Goal: Information Seeking & Learning: Learn about a topic

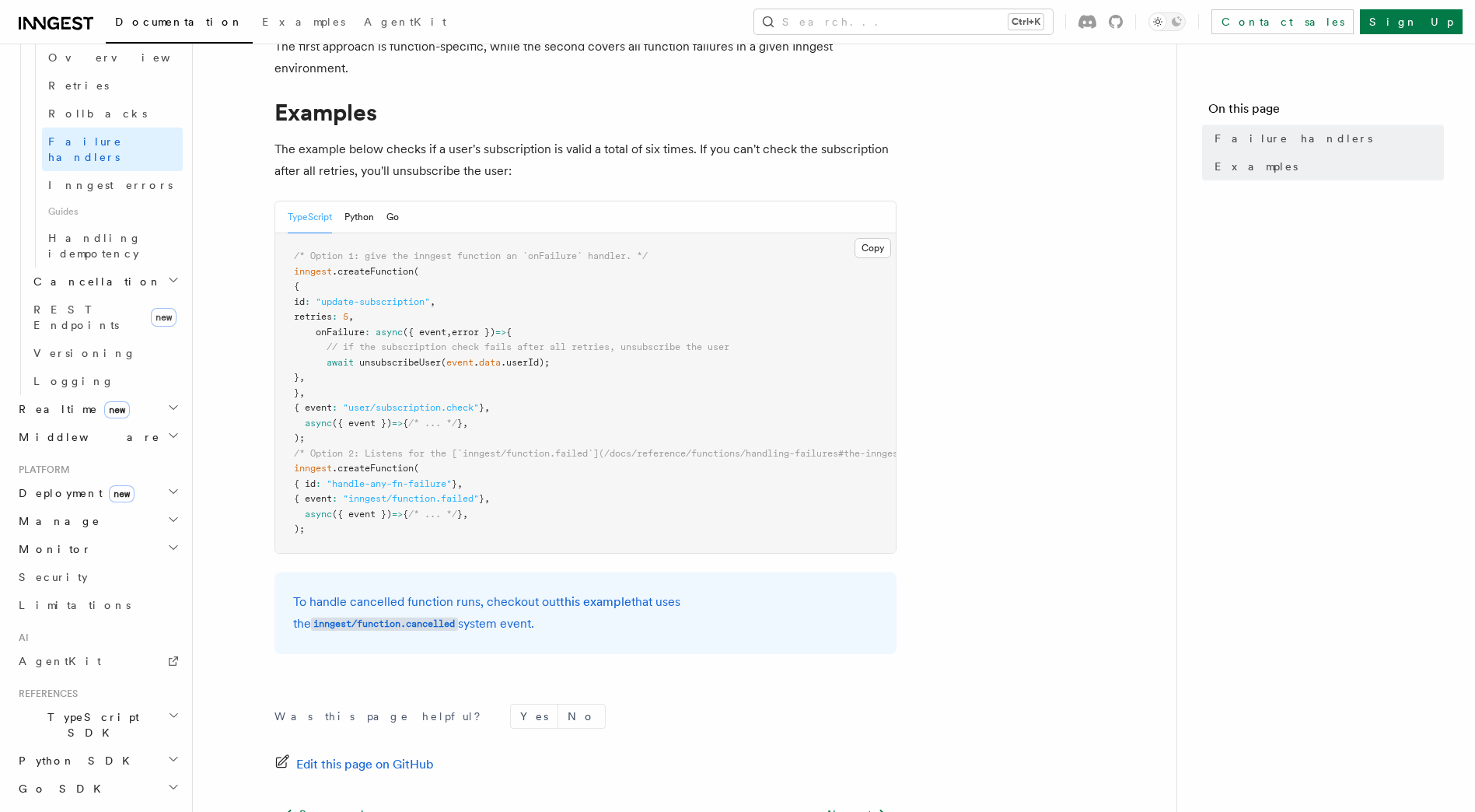
scroll to position [355, 0]
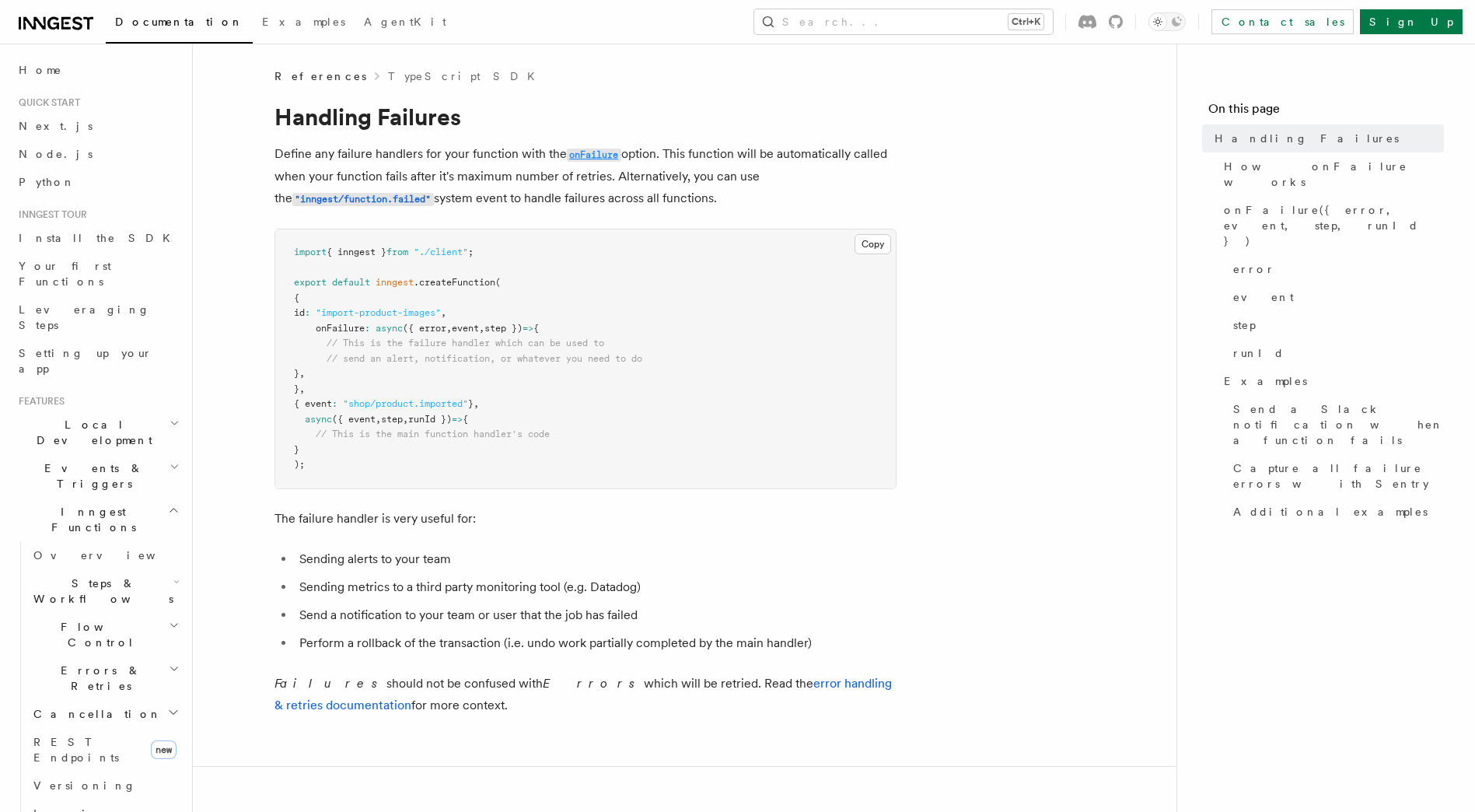
click at [588, 154] on code "onFailure" at bounding box center [594, 155] width 55 height 13
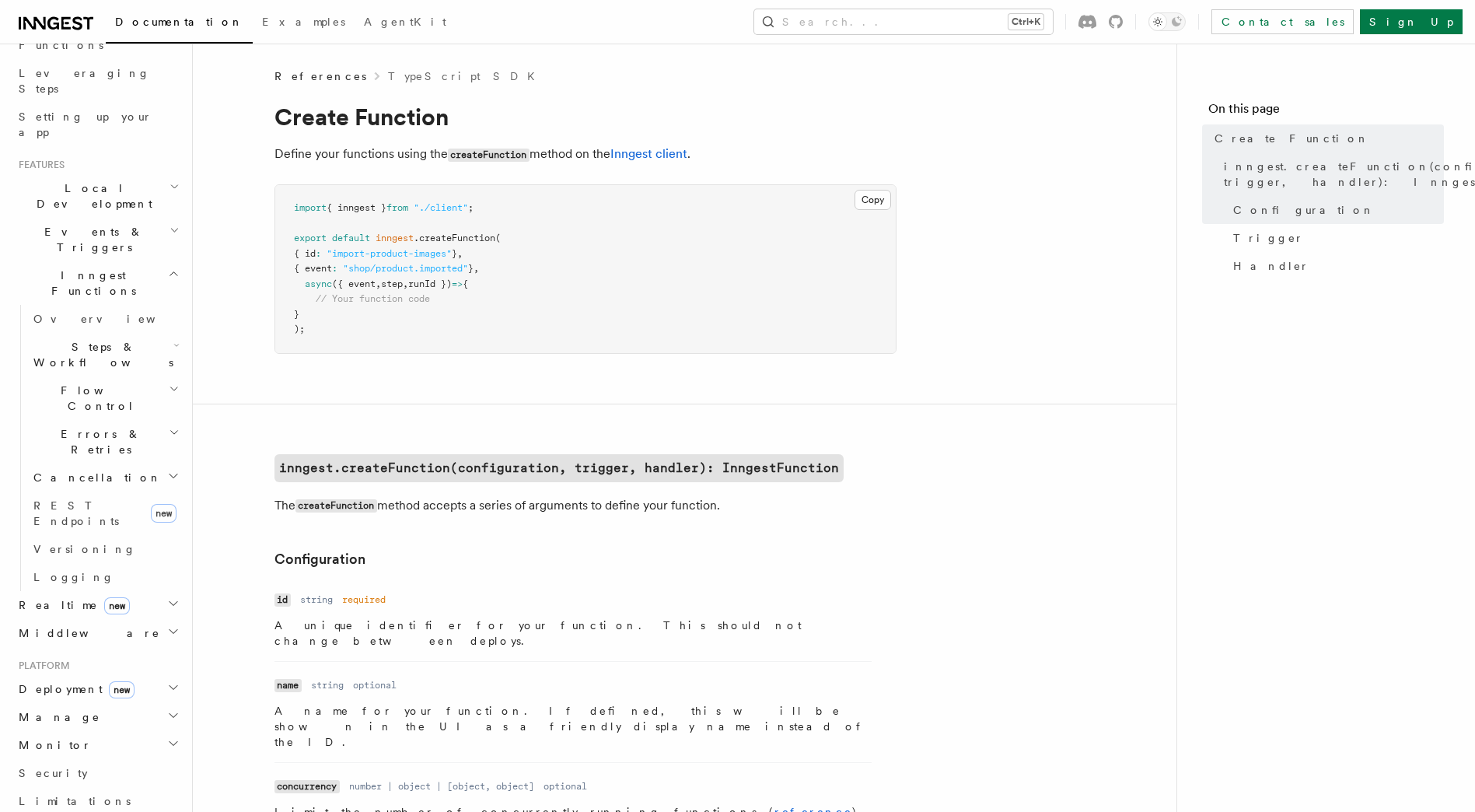
scroll to position [239, 0]
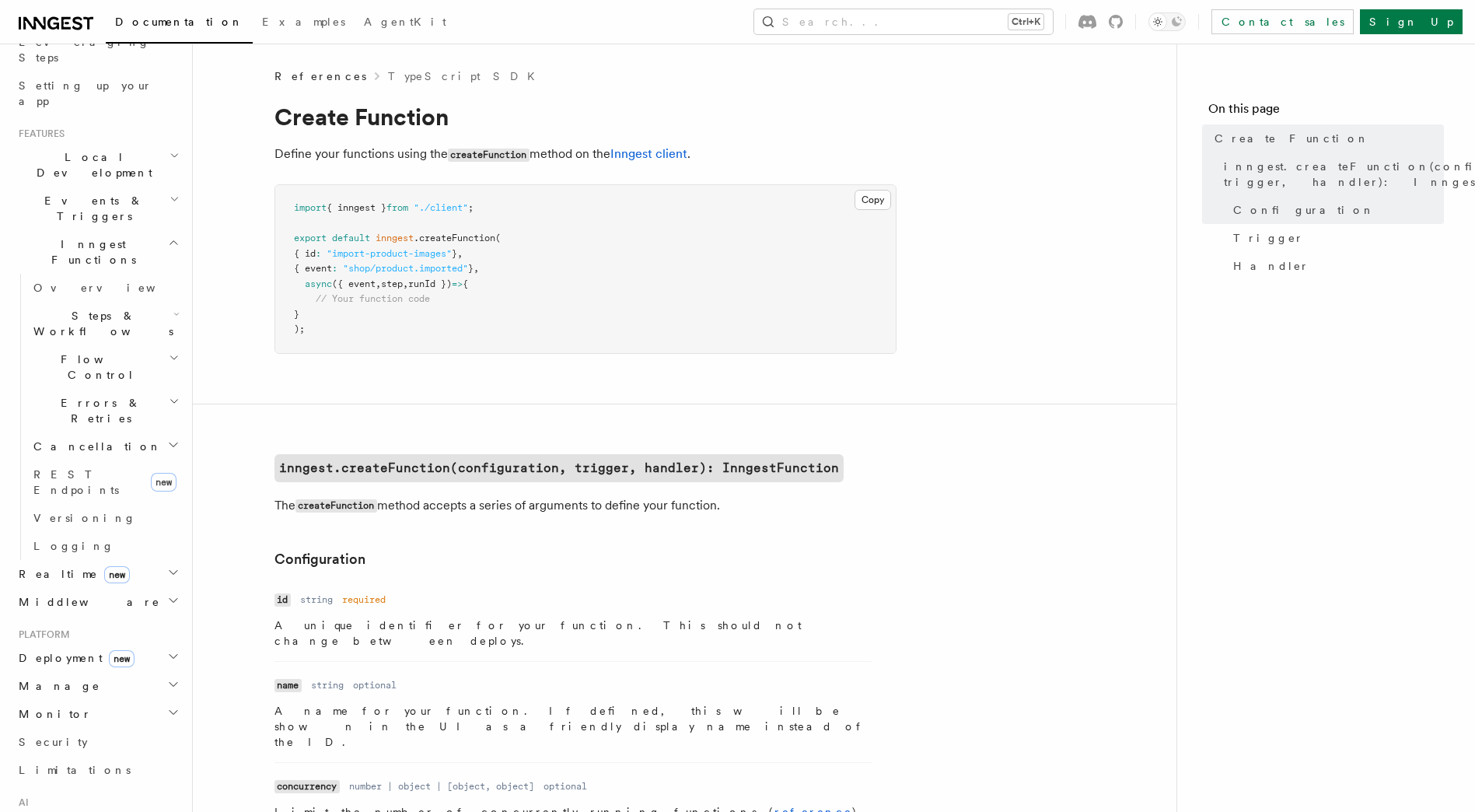
click at [151, 644] on h2 "Deployment new" at bounding box center [97, 657] width 170 height 28
click at [167, 642] on icon "button" at bounding box center [174, 648] width 13 height 13
click at [151, 552] on h2 "Realtime new" at bounding box center [97, 566] width 170 height 28
click at [105, 580] on link "Overview" at bounding box center [104, 593] width 156 height 28
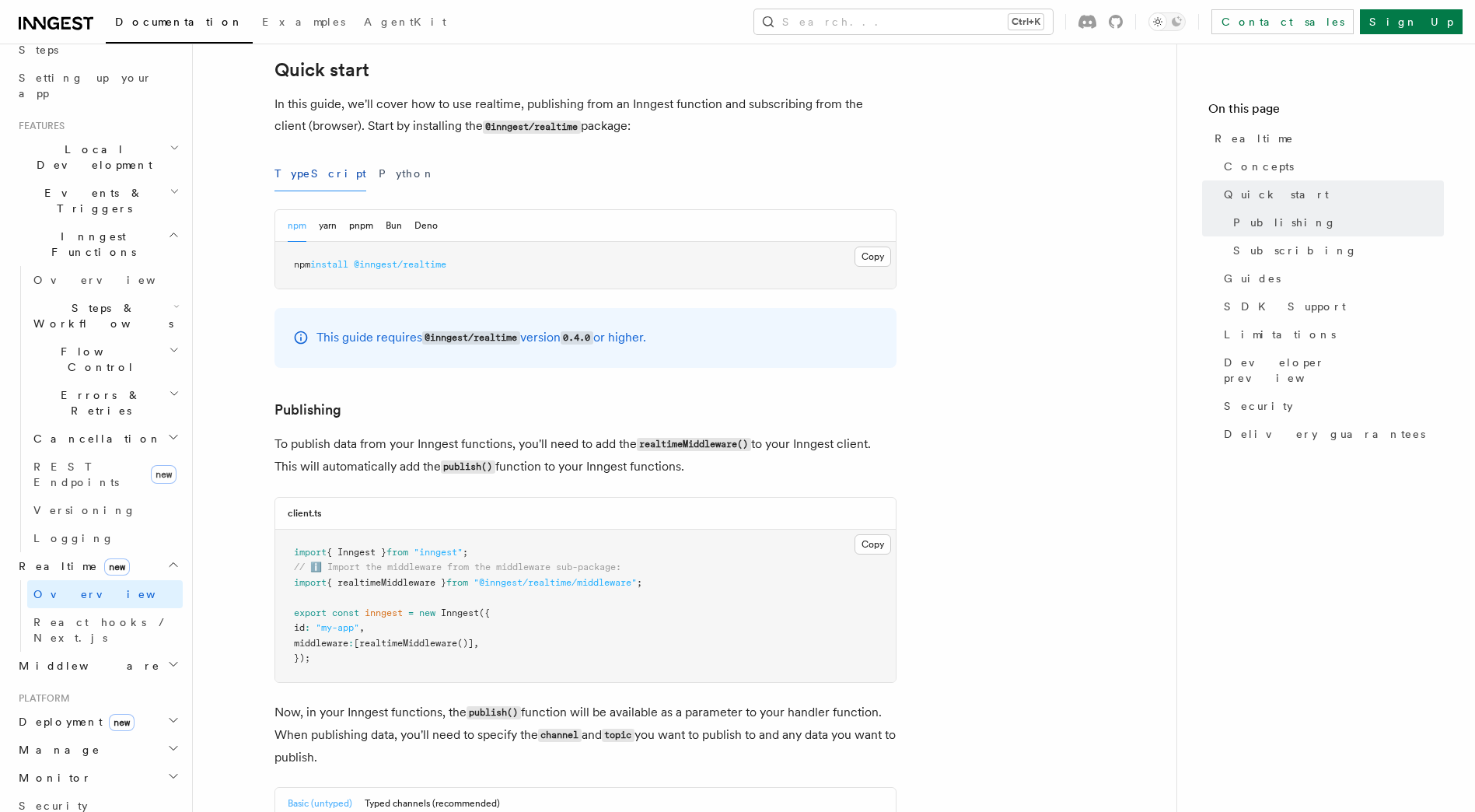
scroll to position [684, 0]
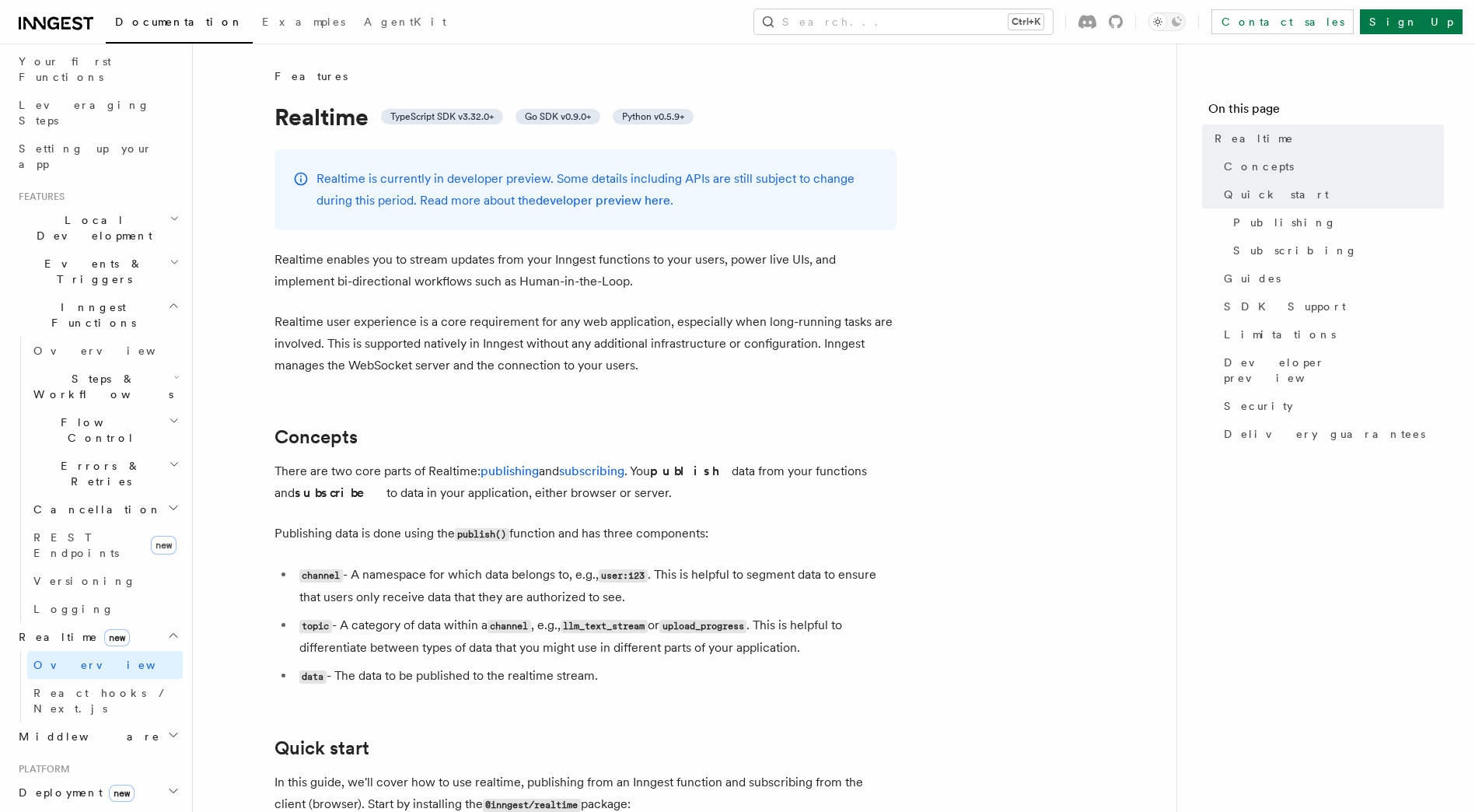
scroll to position [165, 0]
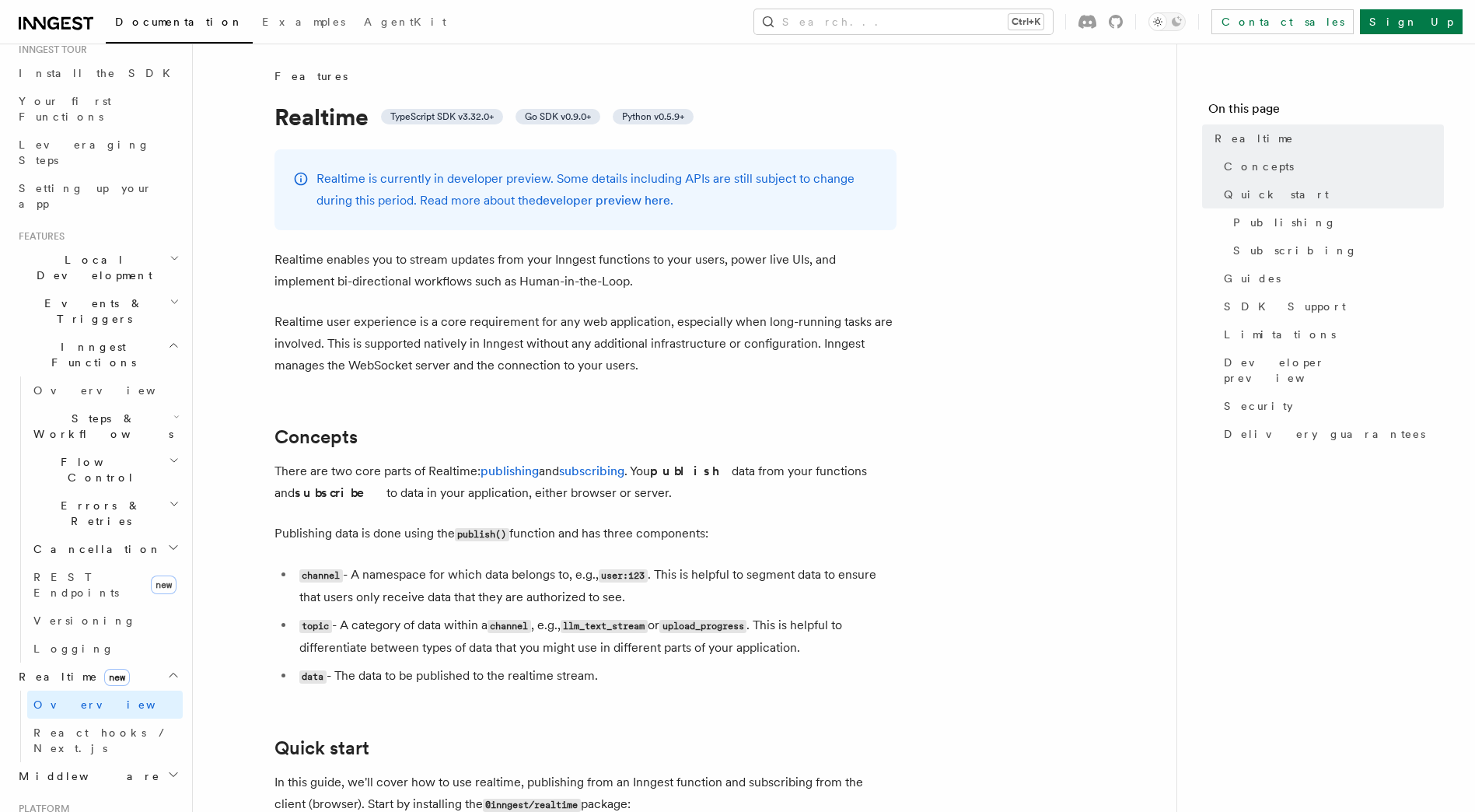
click at [106, 491] on h2 "Errors & Retries" at bounding box center [104, 513] width 156 height 43
click at [65, 536] on span "Overview" at bounding box center [129, 542] width 160 height 13
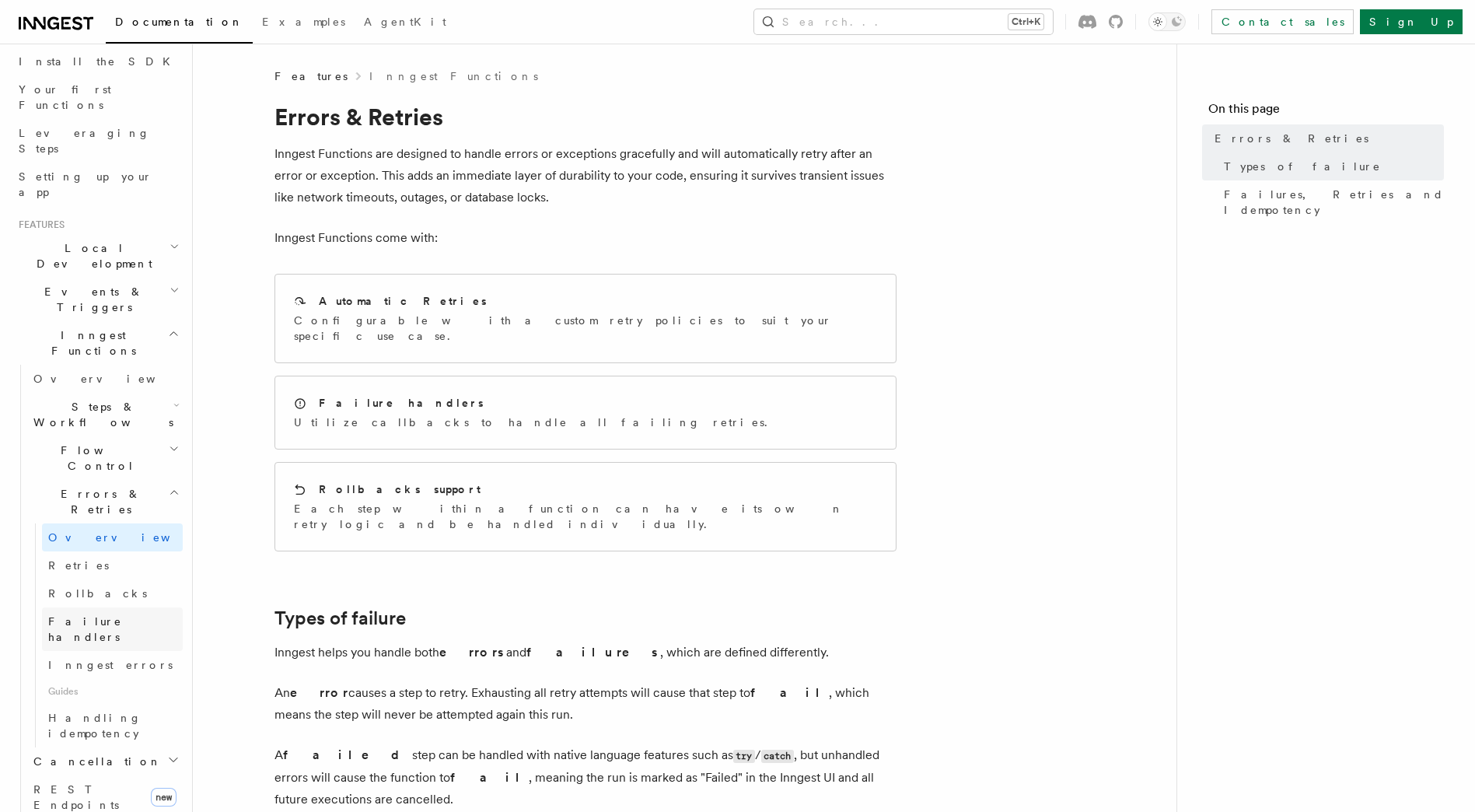
click at [83, 615] on span "Failure handlers" at bounding box center [85, 629] width 74 height 28
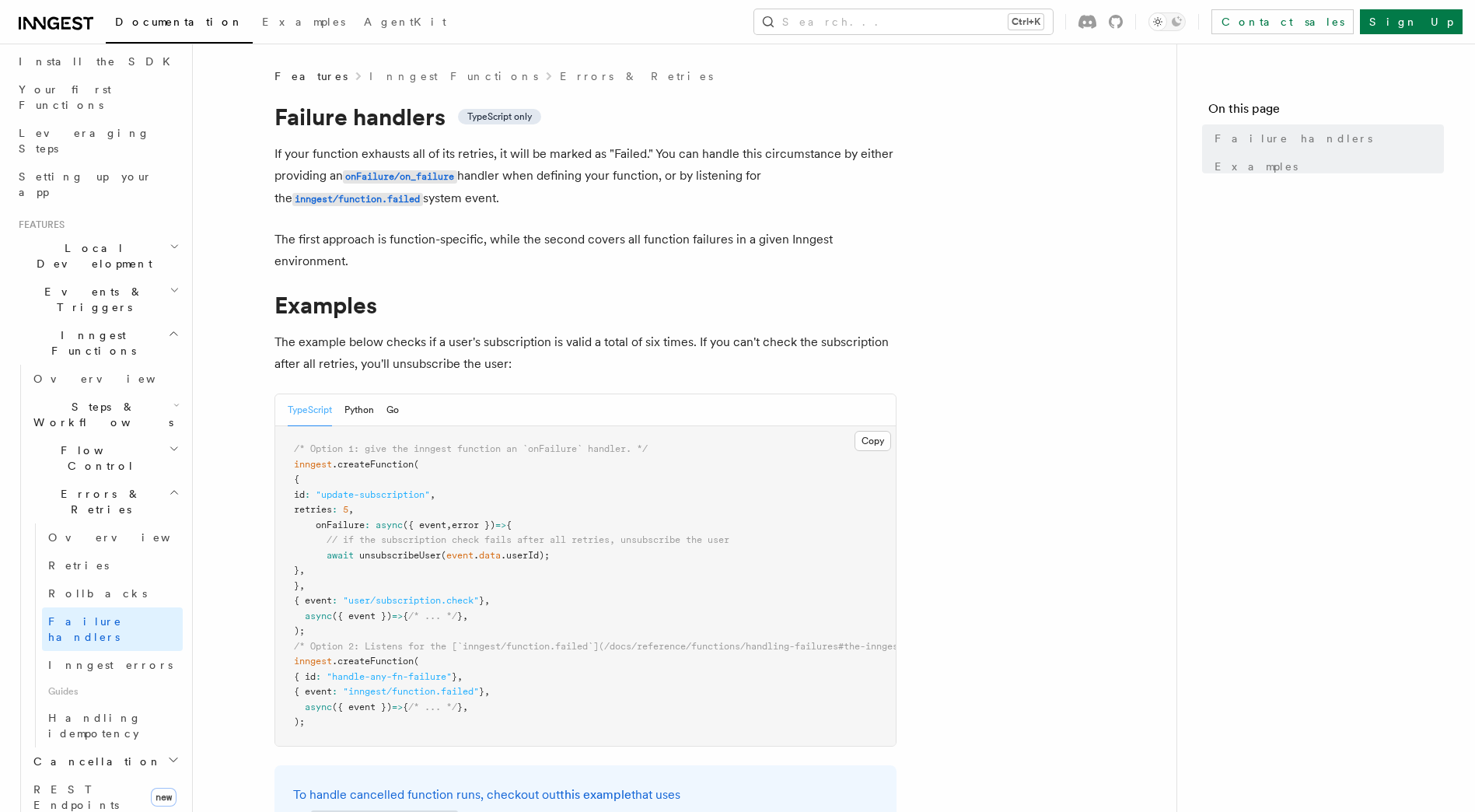
scroll to position [181, 0]
click at [507, 776] on div "To handle cancelled function runs, checkout out this example that uses the inng…" at bounding box center [586, 806] width 622 height 82
click at [396, 176] on code "onFailure/on_failure" at bounding box center [399, 174] width 114 height 13
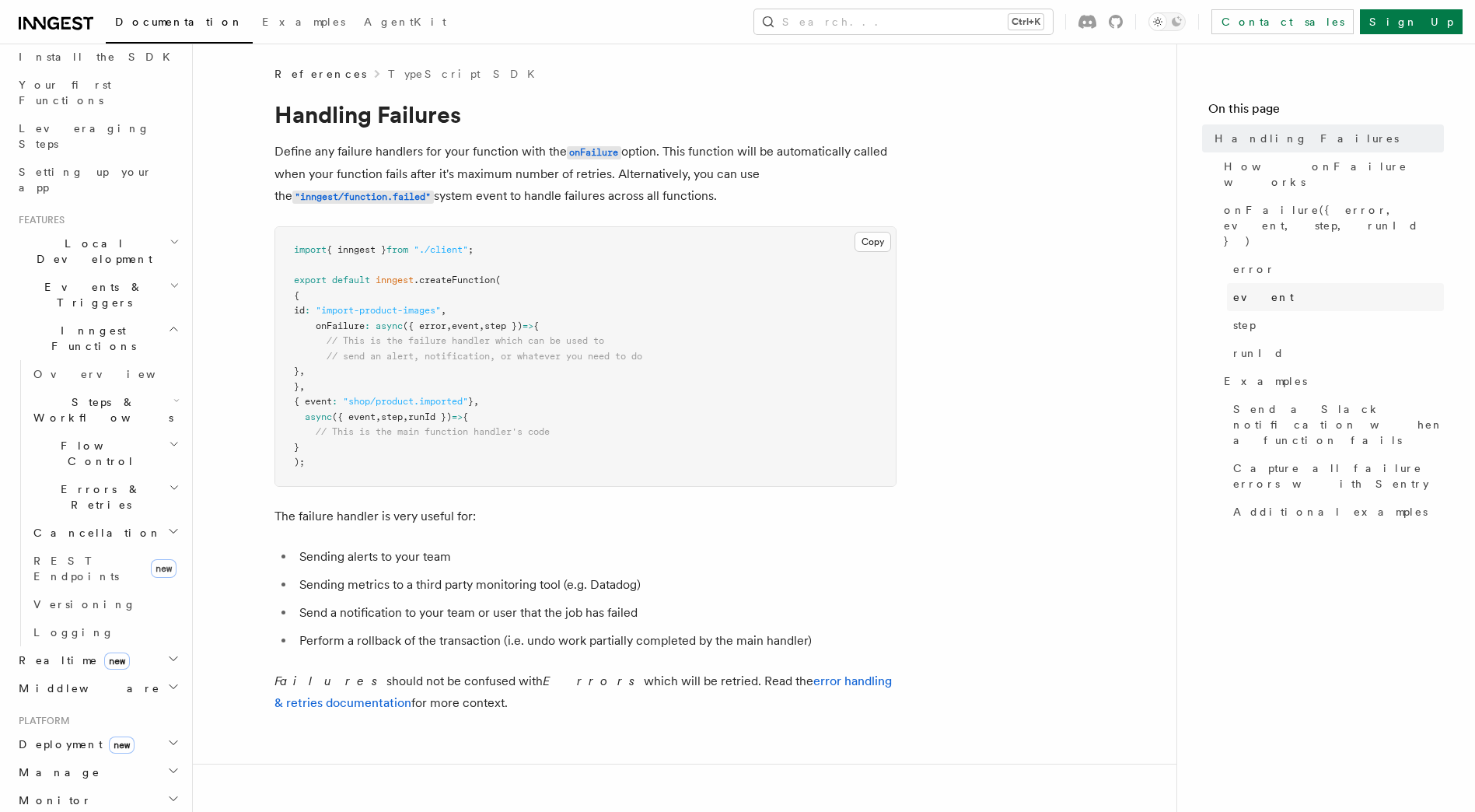
click at [1265, 283] on link "event" at bounding box center [1335, 297] width 217 height 28
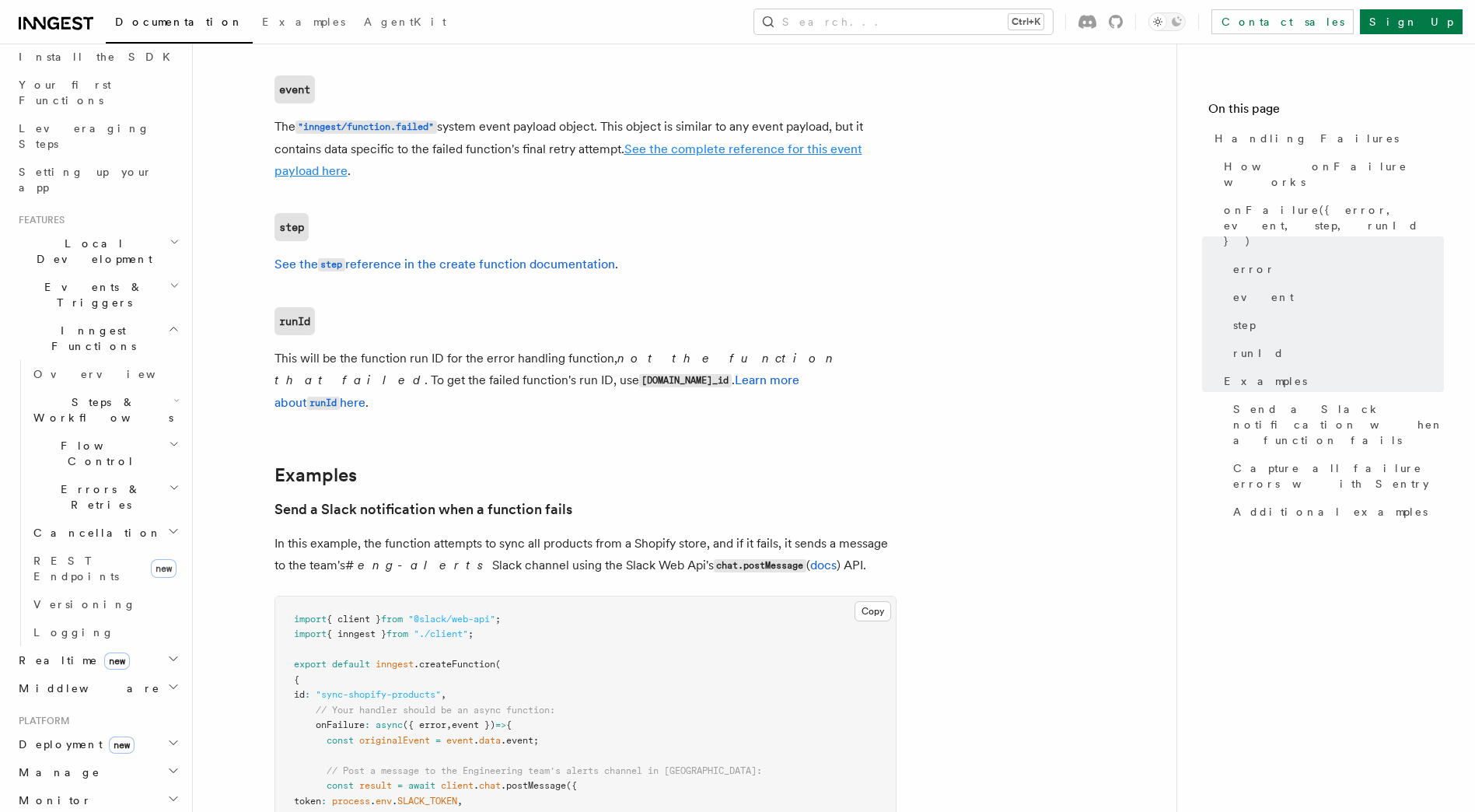
click at [324, 173] on link "See the complete reference for this event payload here" at bounding box center [568, 159] width 588 height 37
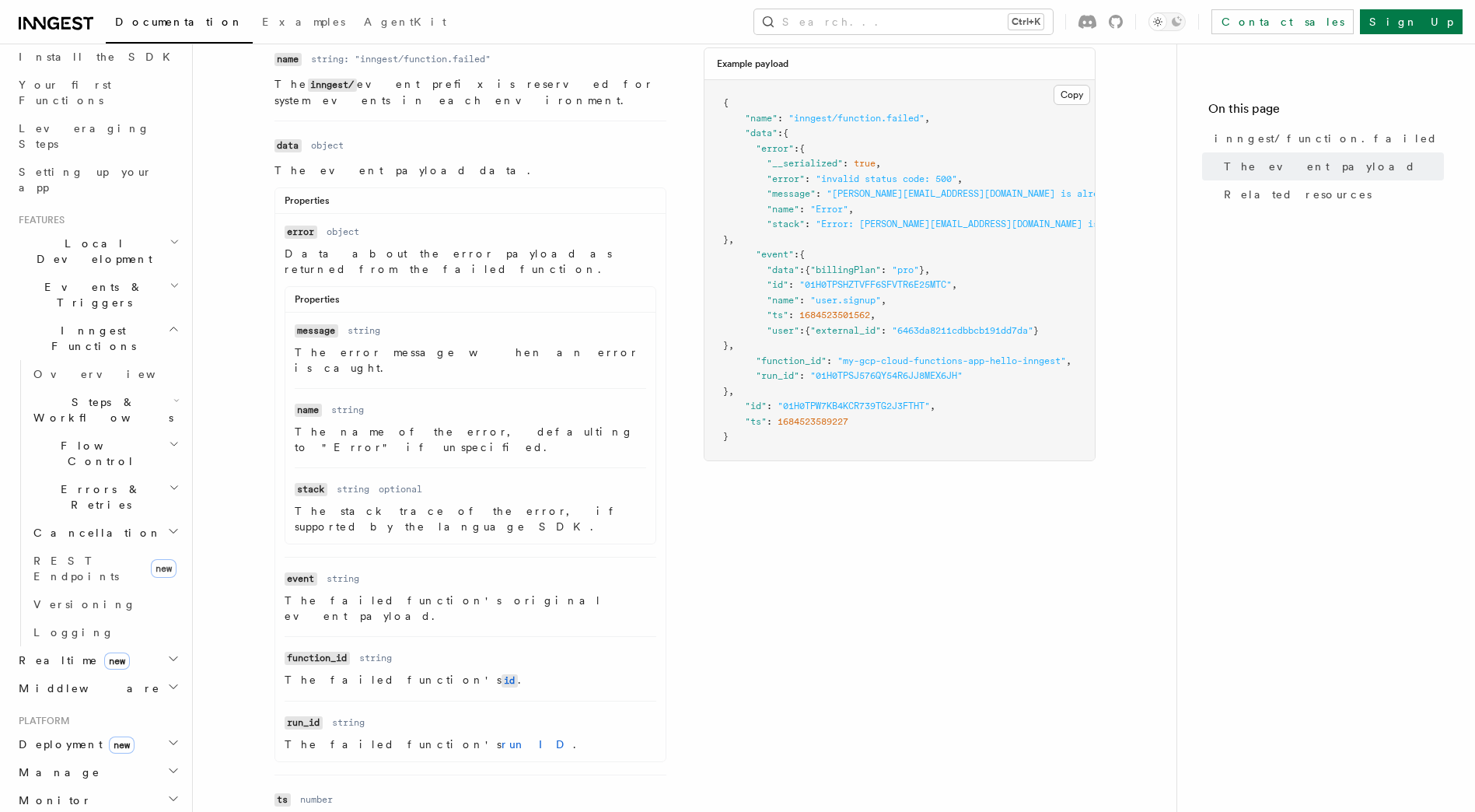
scroll to position [314, 0]
drag, startPoint x: 330, startPoint y: 399, endPoint x: 537, endPoint y: 421, distance: 208.2
click at [537, 421] on li "Name name Type string Description The name of the error, defaulting to "Error" …" at bounding box center [470, 424] width 352 height 79
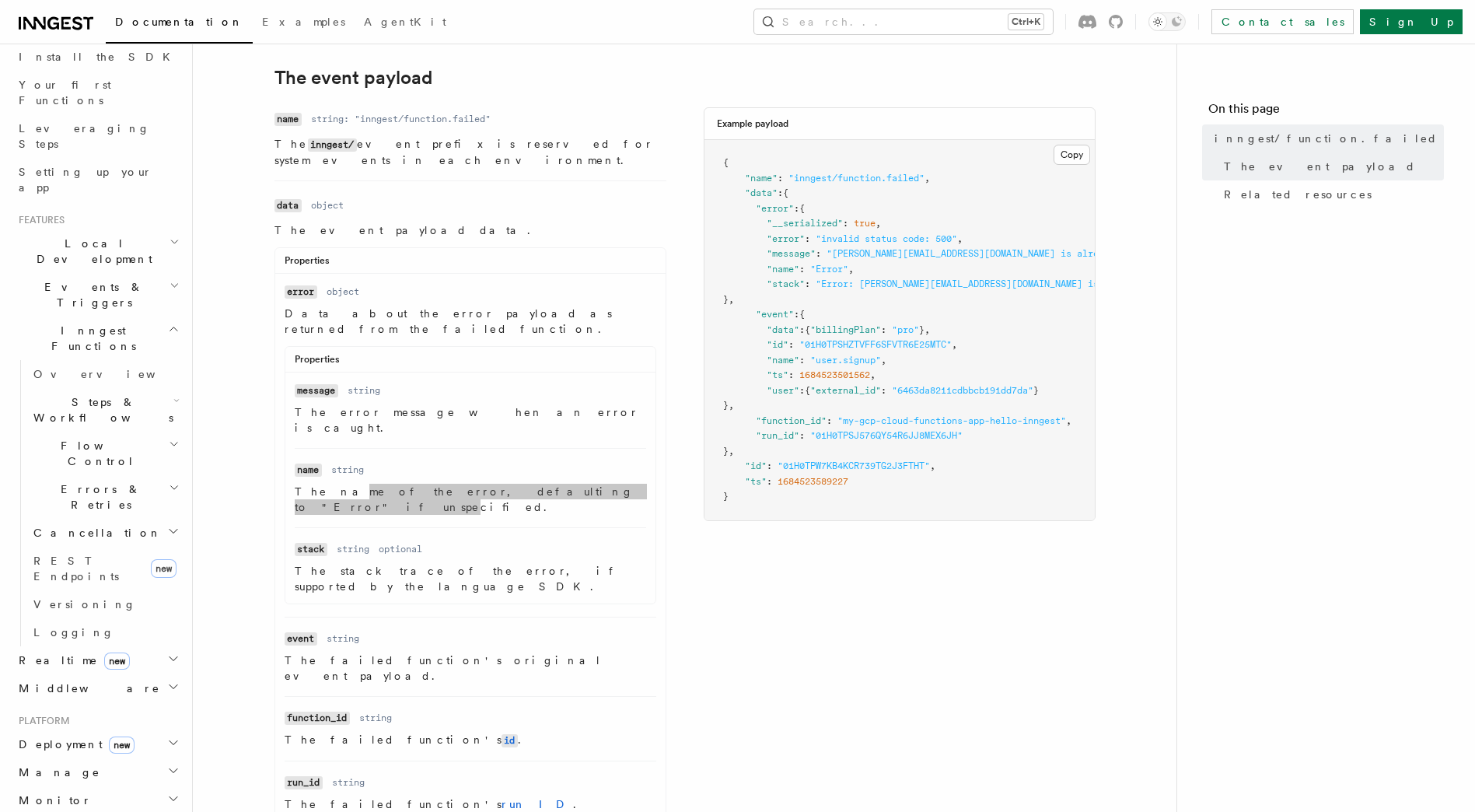
scroll to position [252, 0]
click at [683, 780] on div "Name name Type string: "inngest/function.failed" Description The inngest/ event…" at bounding box center [684, 511] width 821 height 809
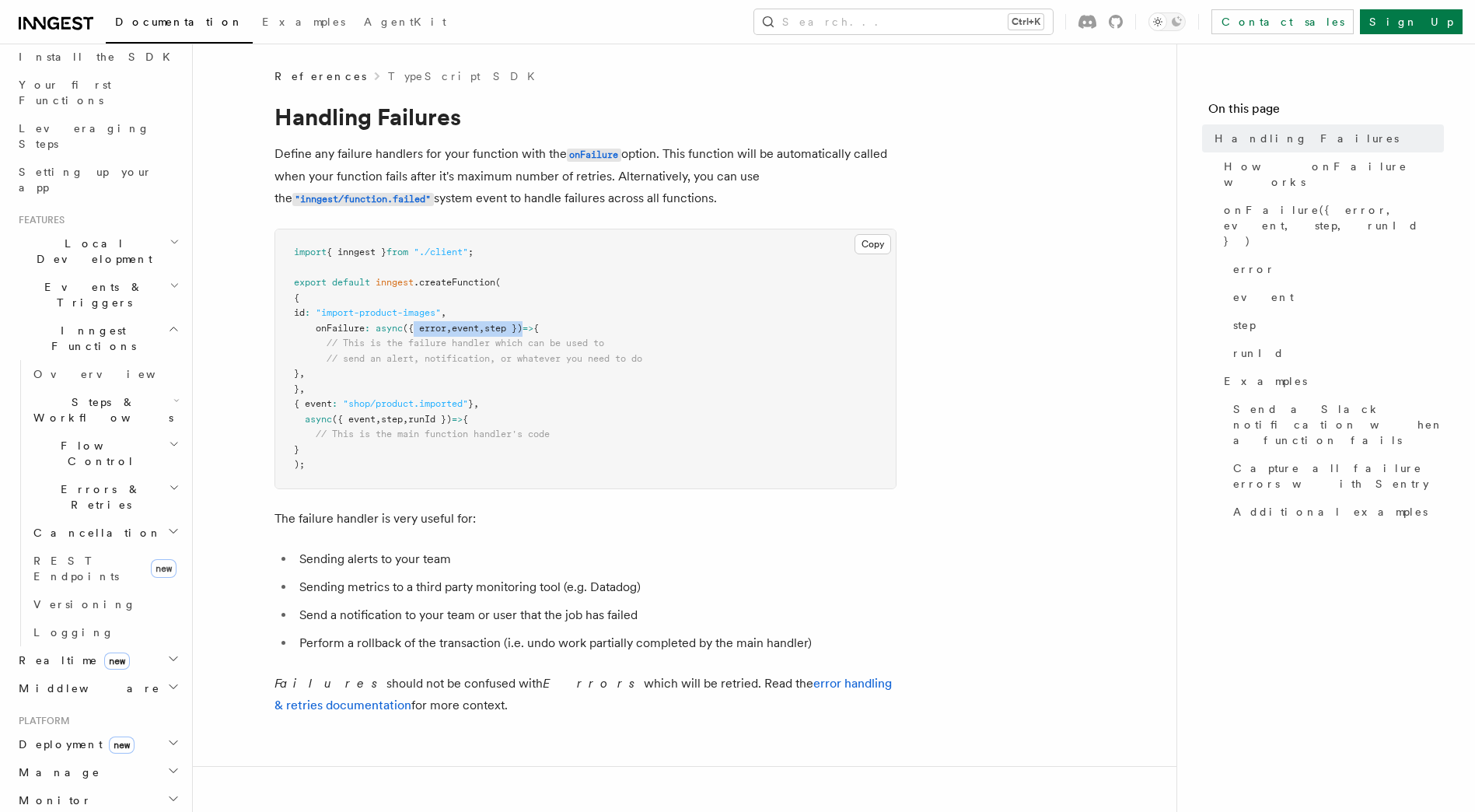
drag, startPoint x: 538, startPoint y: 325, endPoint x: 416, endPoint y: 330, distance: 122.1
click at [416, 330] on span "onFailure : async ({ error , event , step }) => {" at bounding box center [416, 328] width 245 height 11
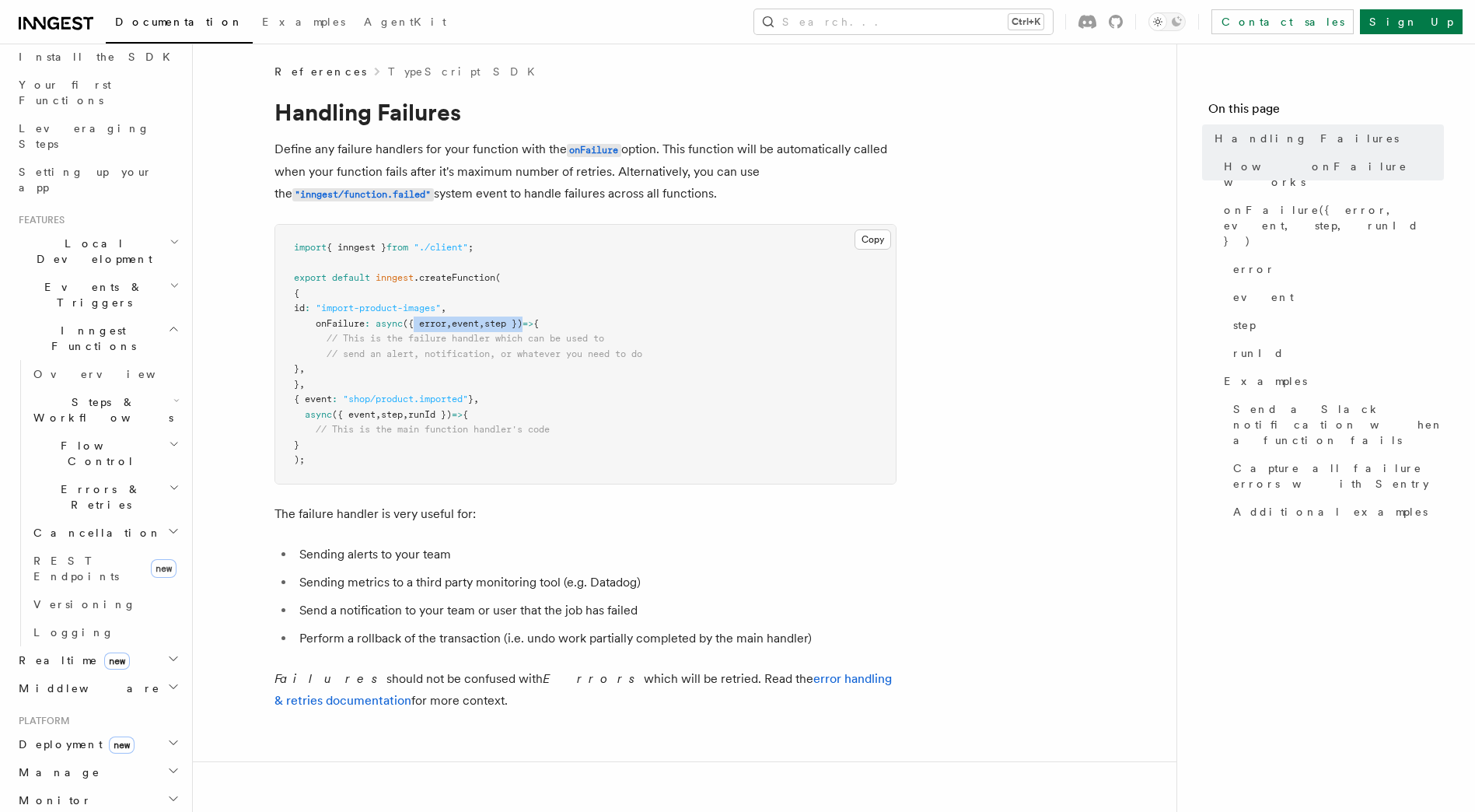
copy span "{ error , event , step }"
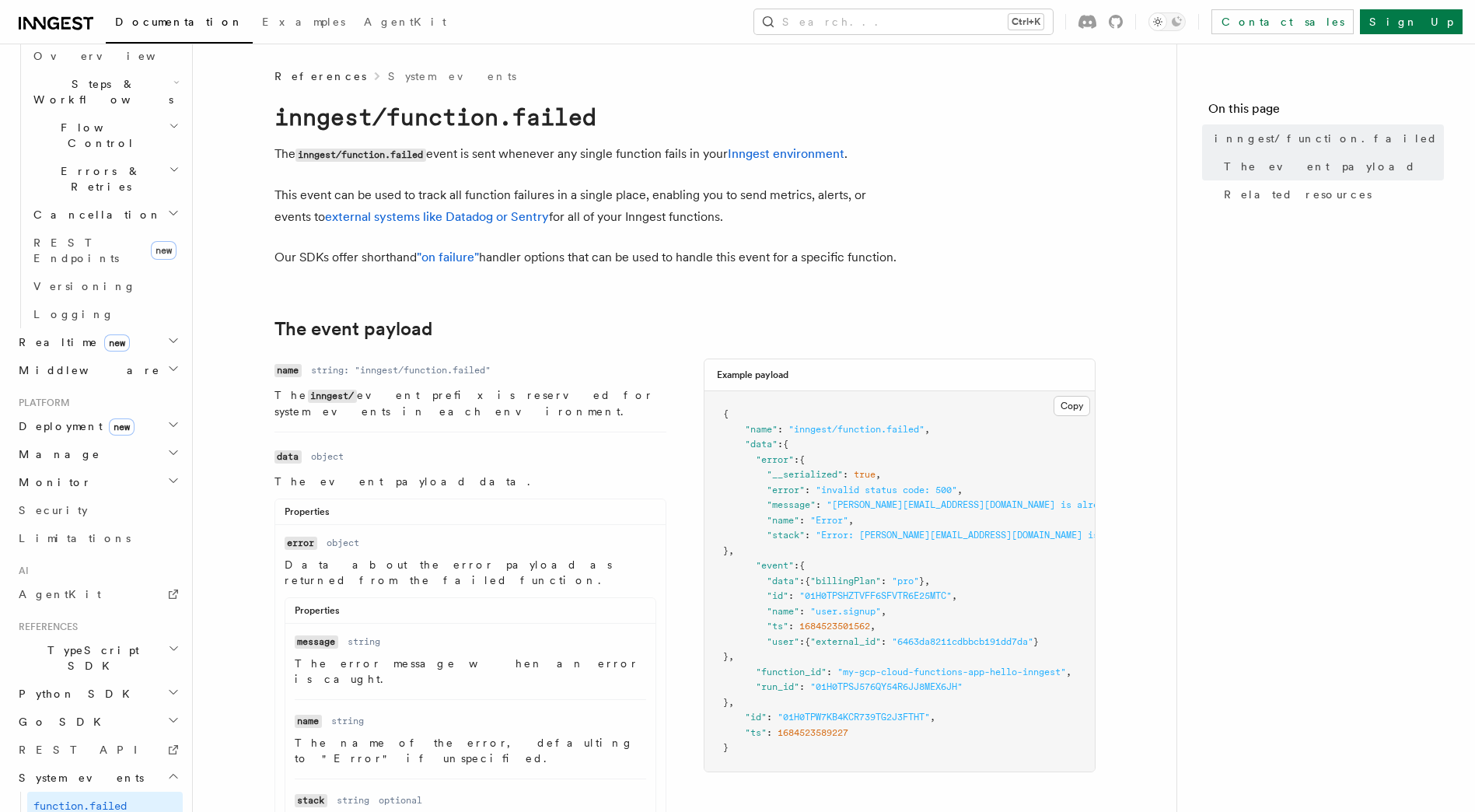
scroll to position [519, 0]
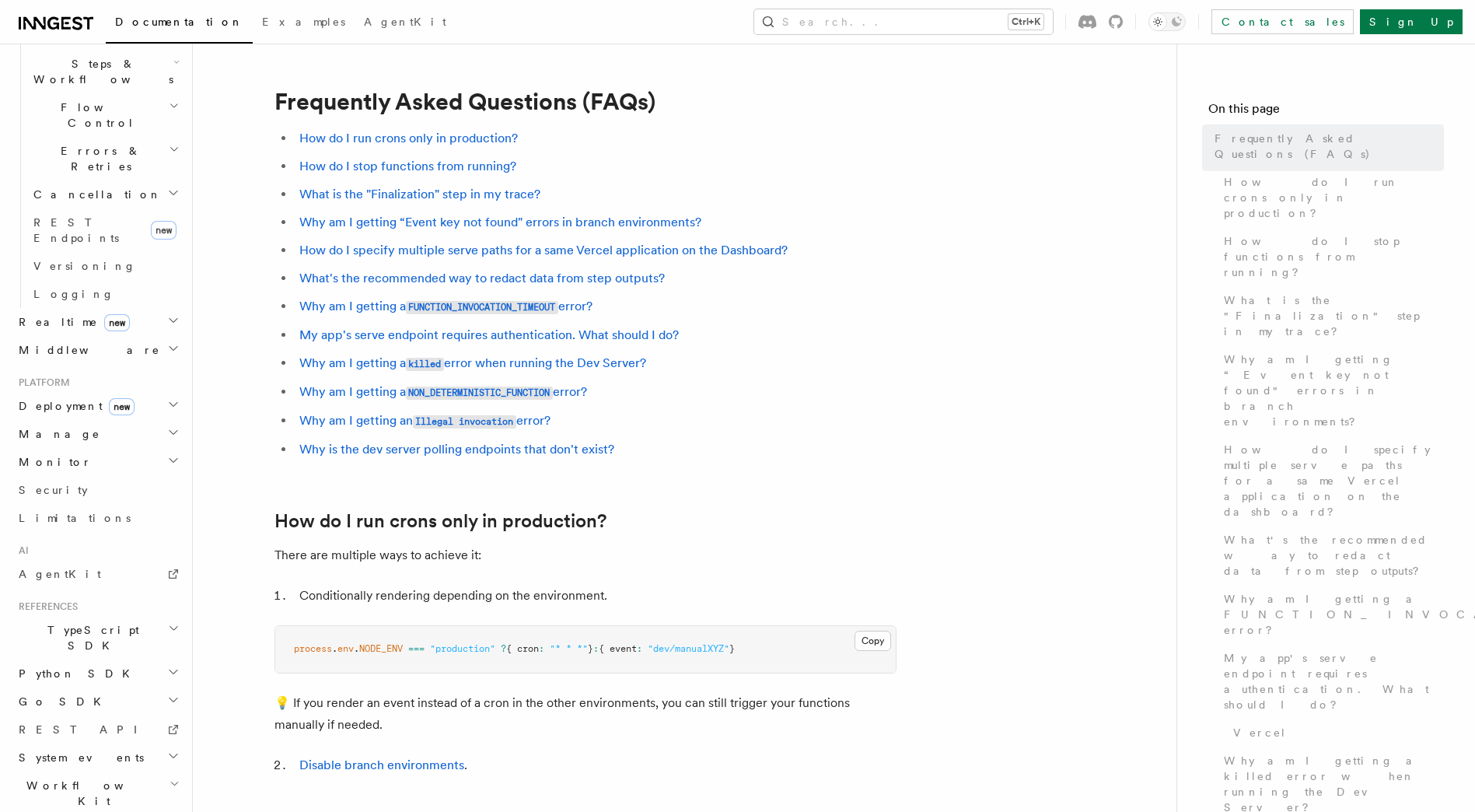
scroll to position [463, 0]
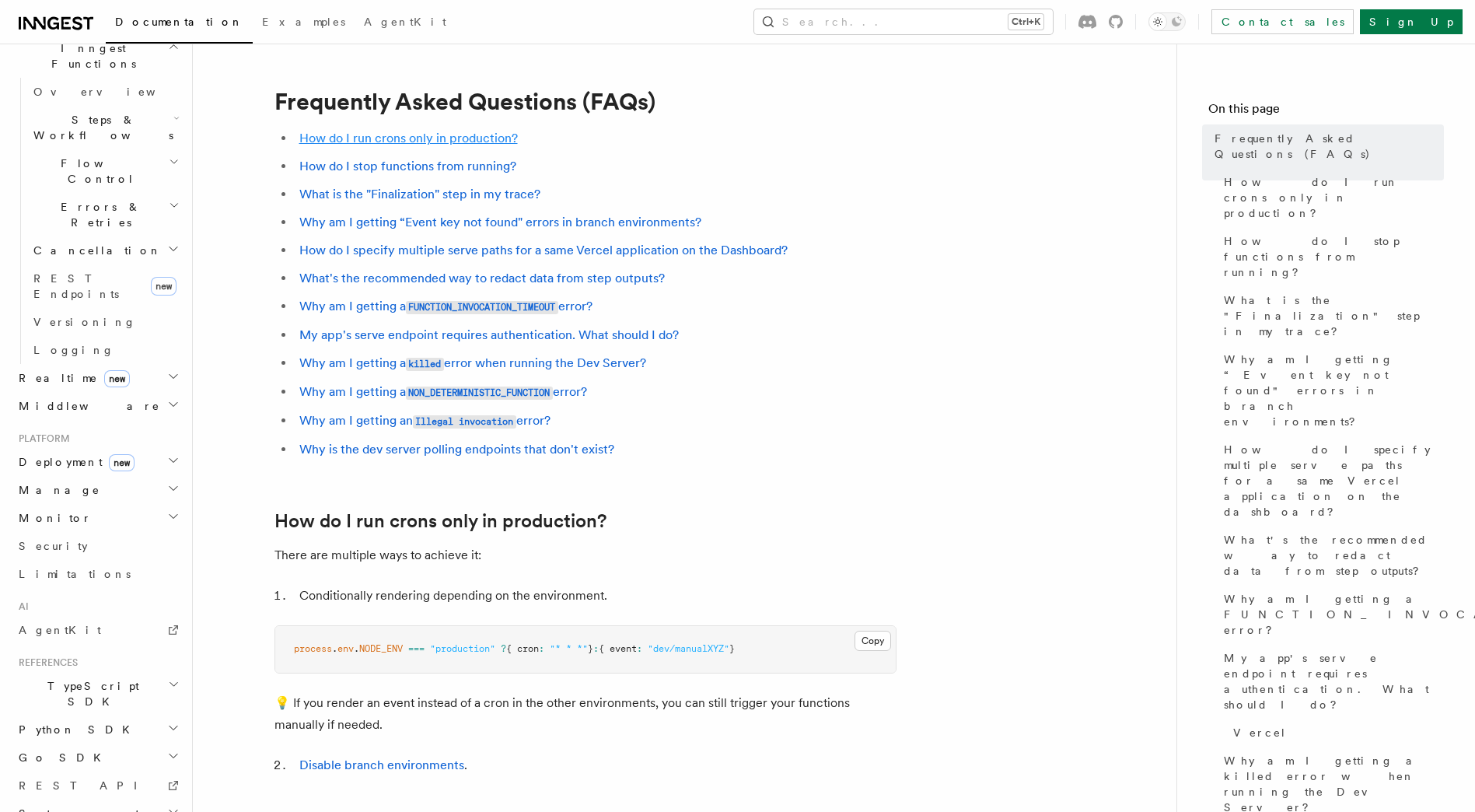
click at [456, 137] on link "How do I run crons only in production?" at bounding box center [408, 138] width 219 height 14
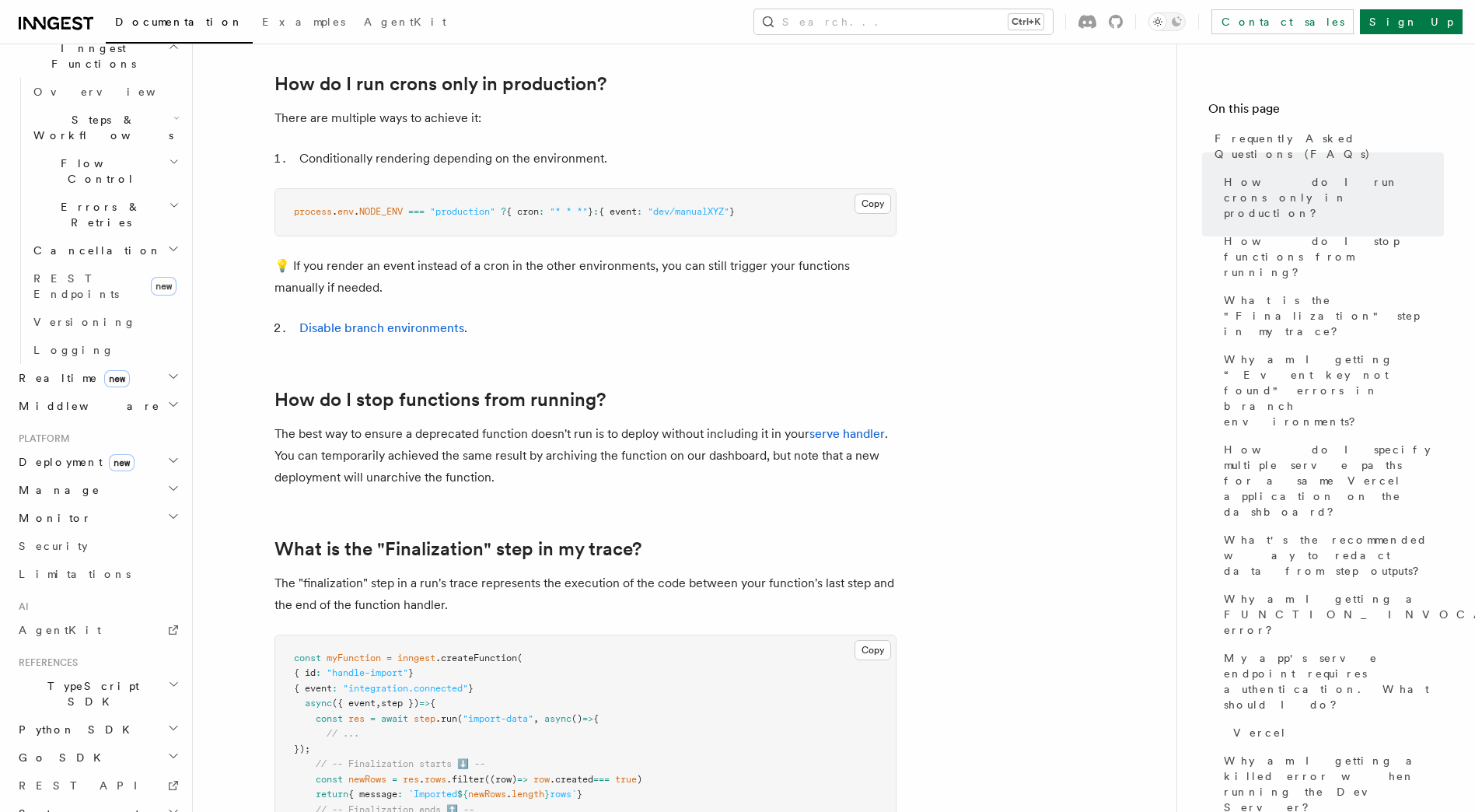
scroll to position [436, 0]
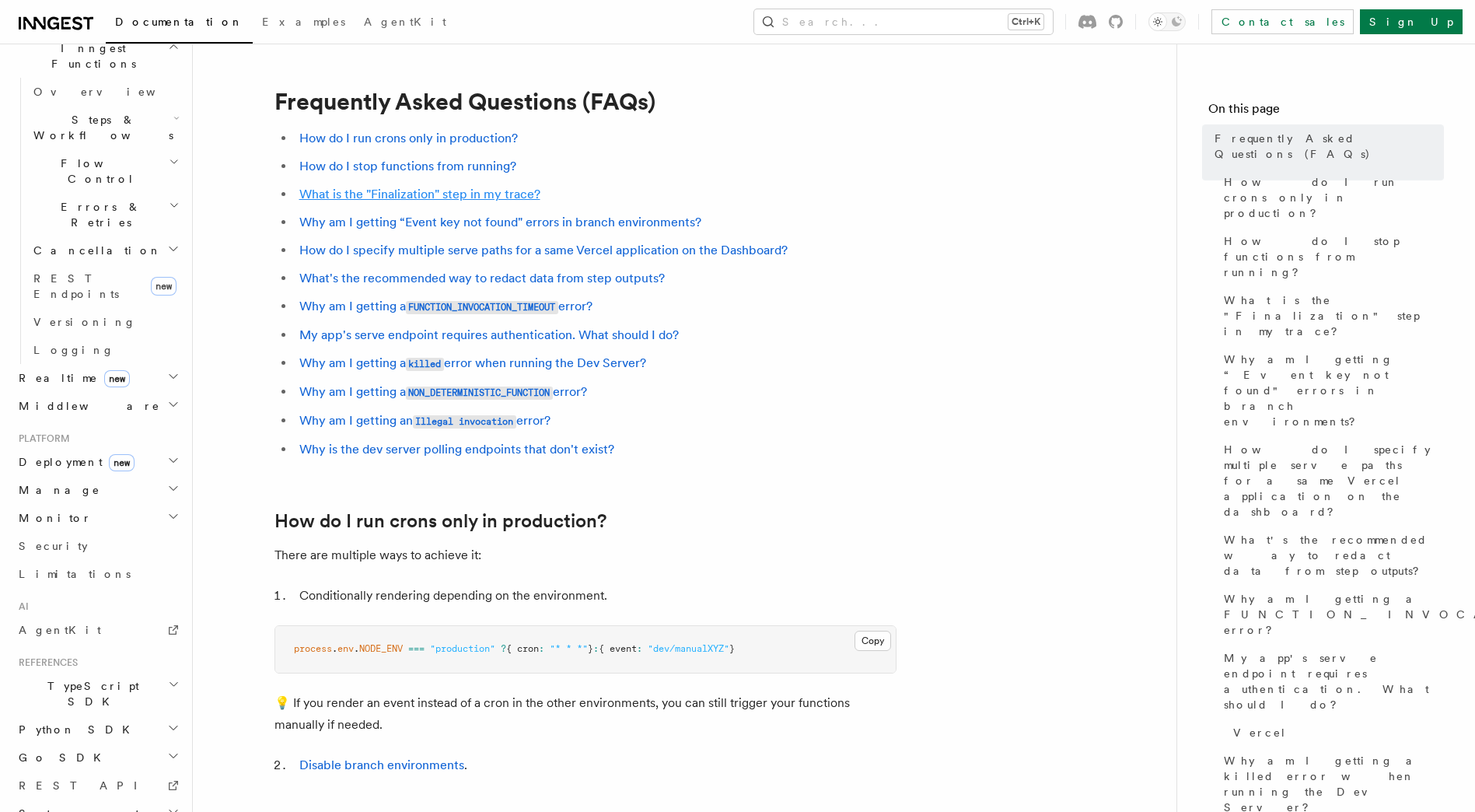
click at [432, 194] on link "What is the "Finalization" step in my trace?" at bounding box center [420, 193] width 241 height 14
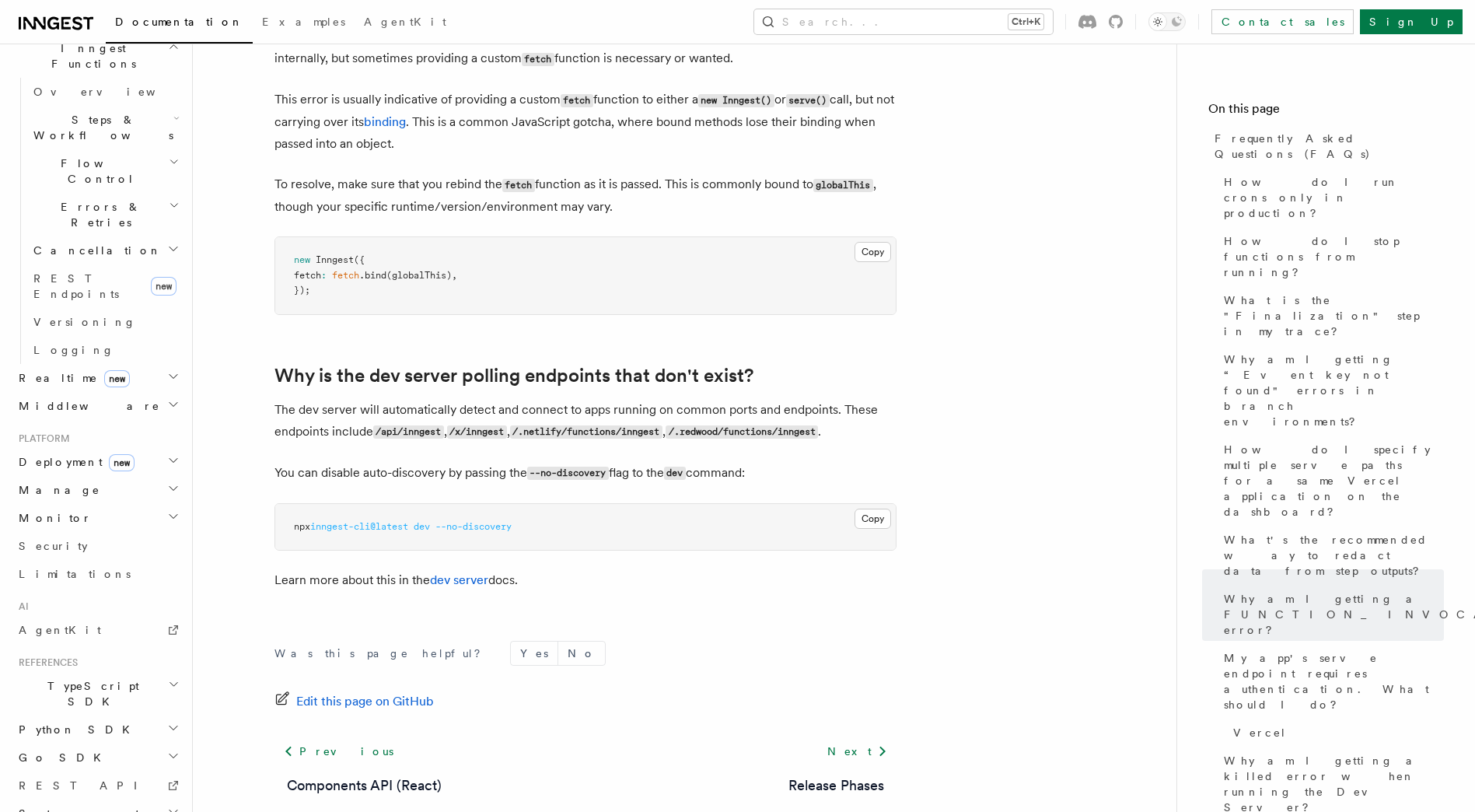
scroll to position [2806, 0]
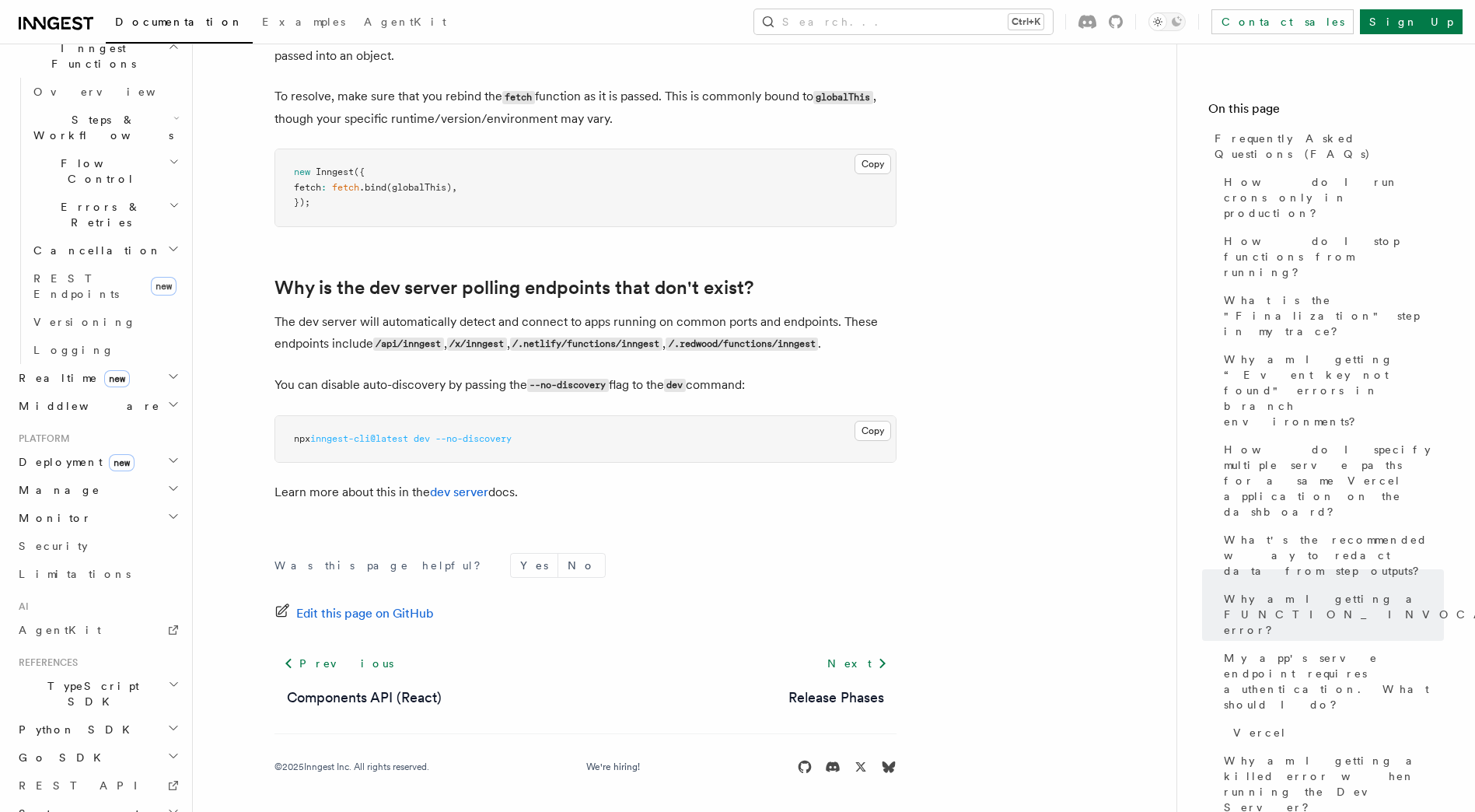
click at [127, 476] on h2 "Manage" at bounding box center [97, 489] width 170 height 28
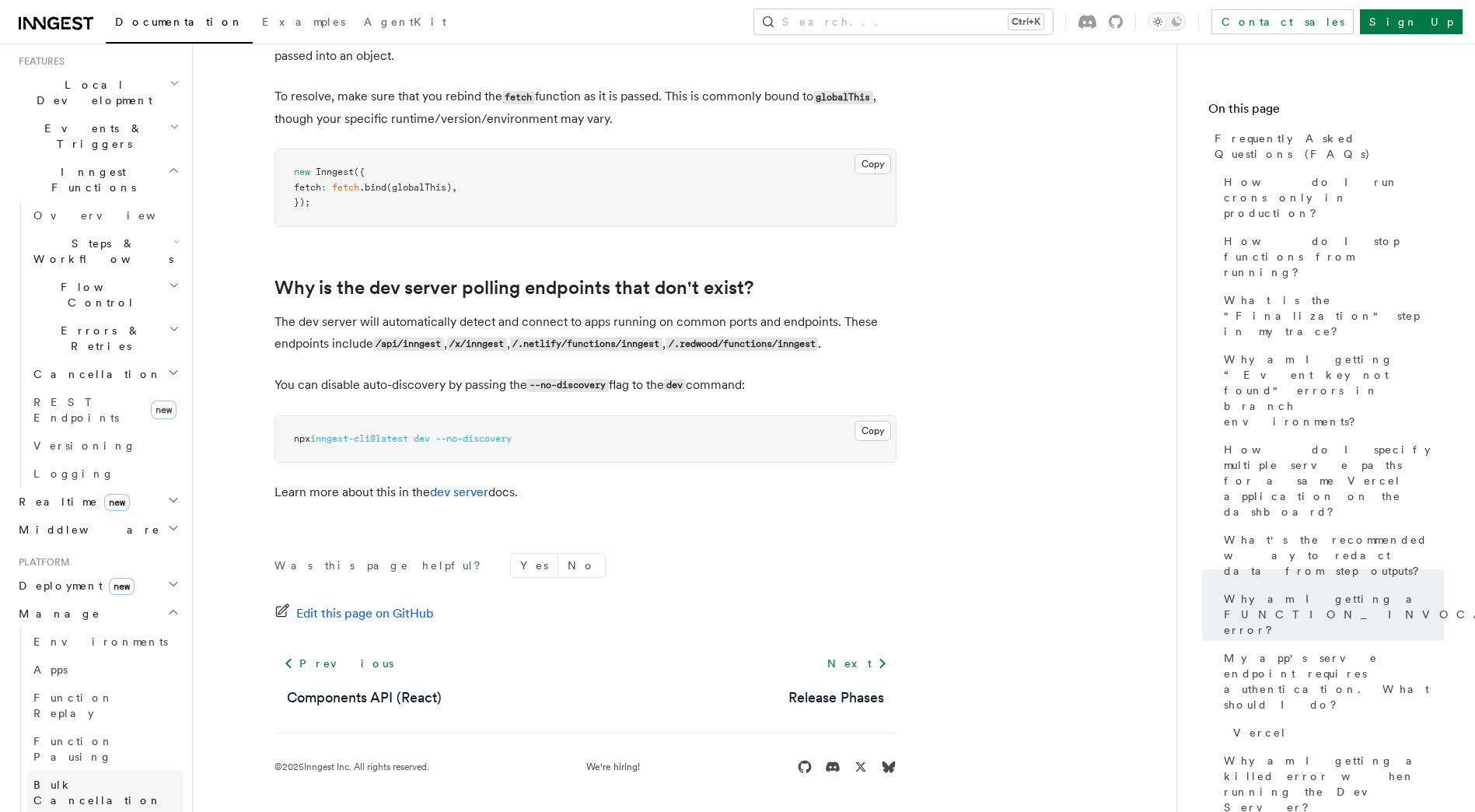
scroll to position [337, 0]
click at [101, 692] on span "Function Replay" at bounding box center [108, 707] width 149 height 31
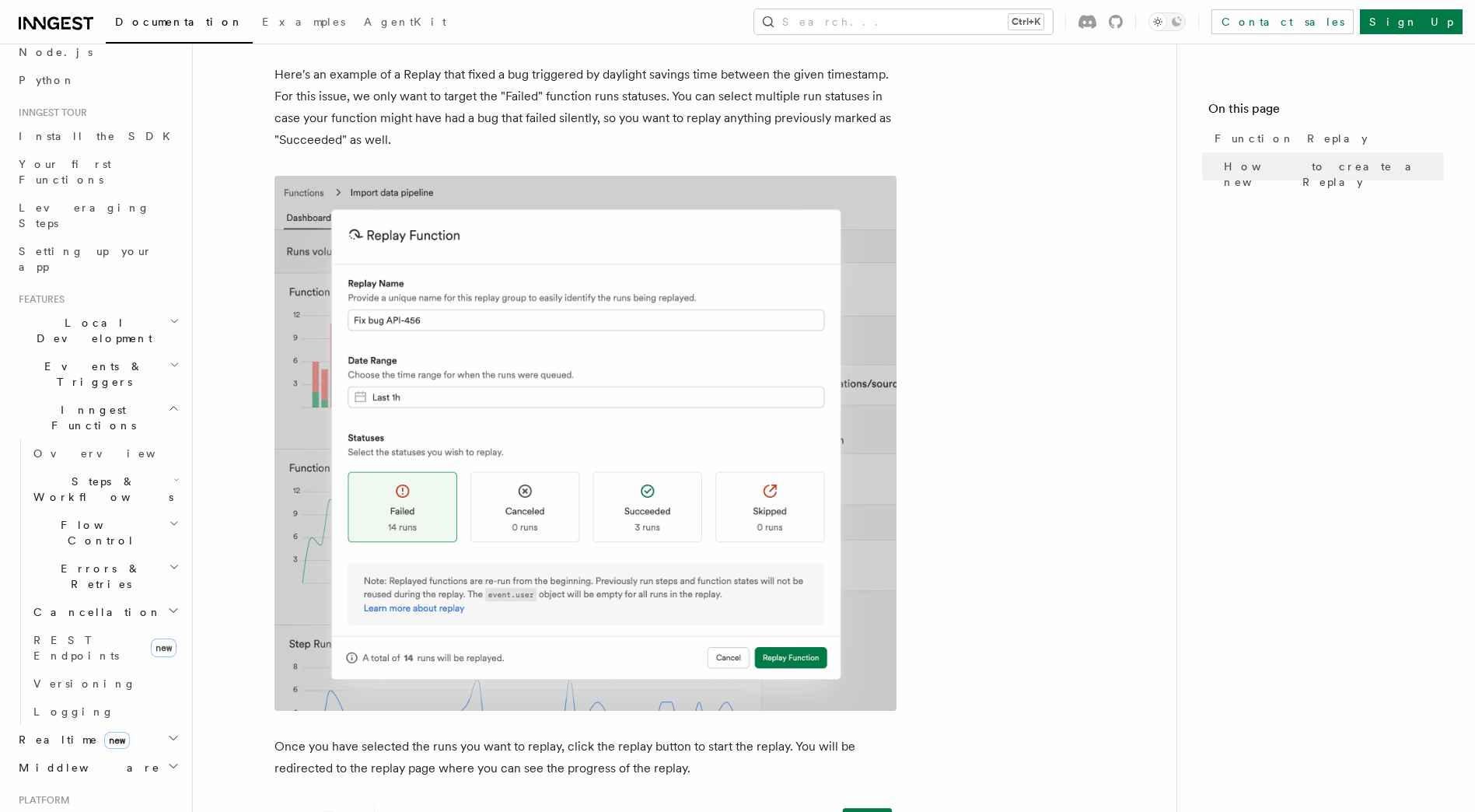
scroll to position [106, 0]
click at [97, 749] on h2 "Middleware" at bounding box center [97, 763] width 170 height 28
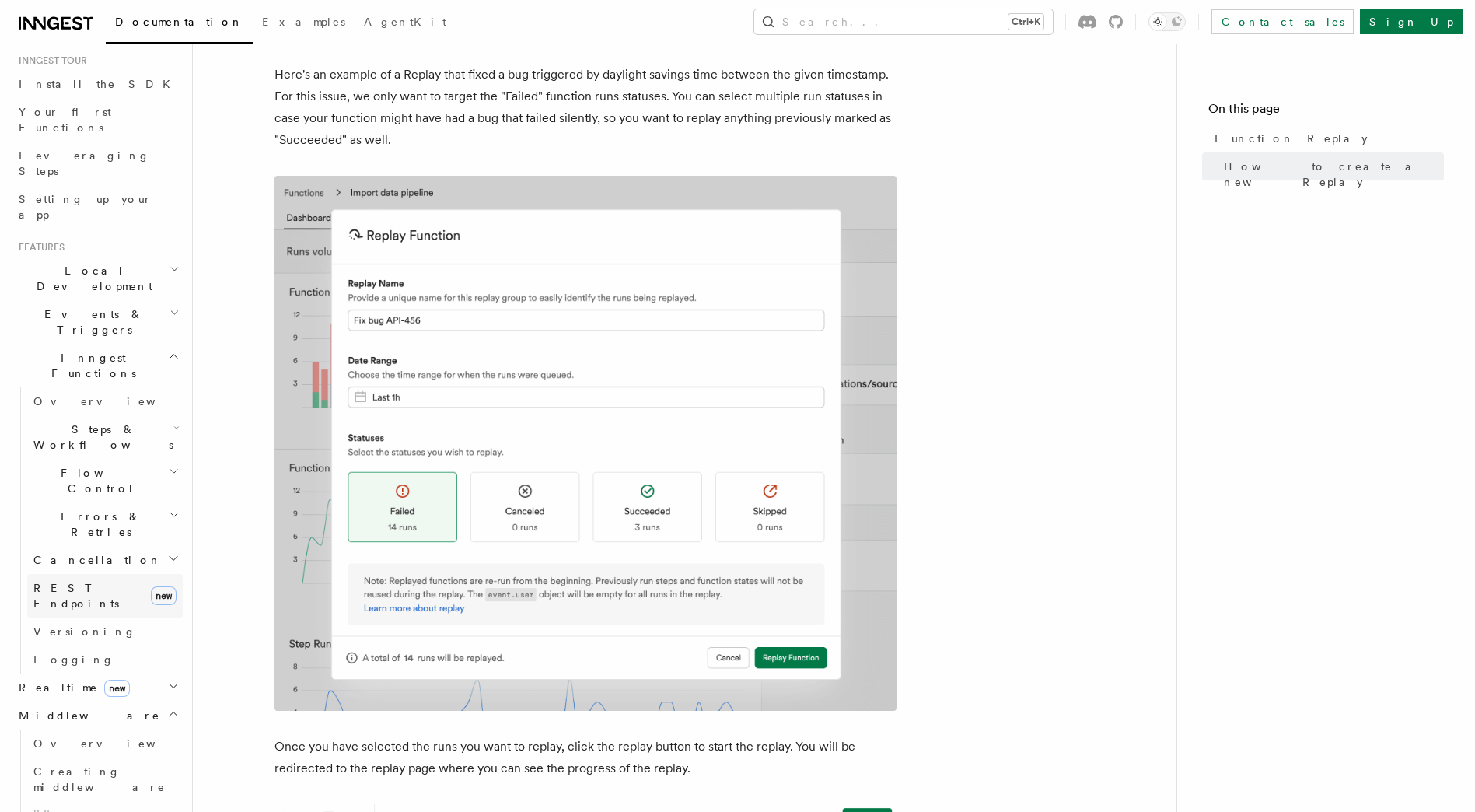
scroll to position [142, 0]
click at [95, 685] on h2 "Realtime new" at bounding box center [97, 699] width 170 height 28
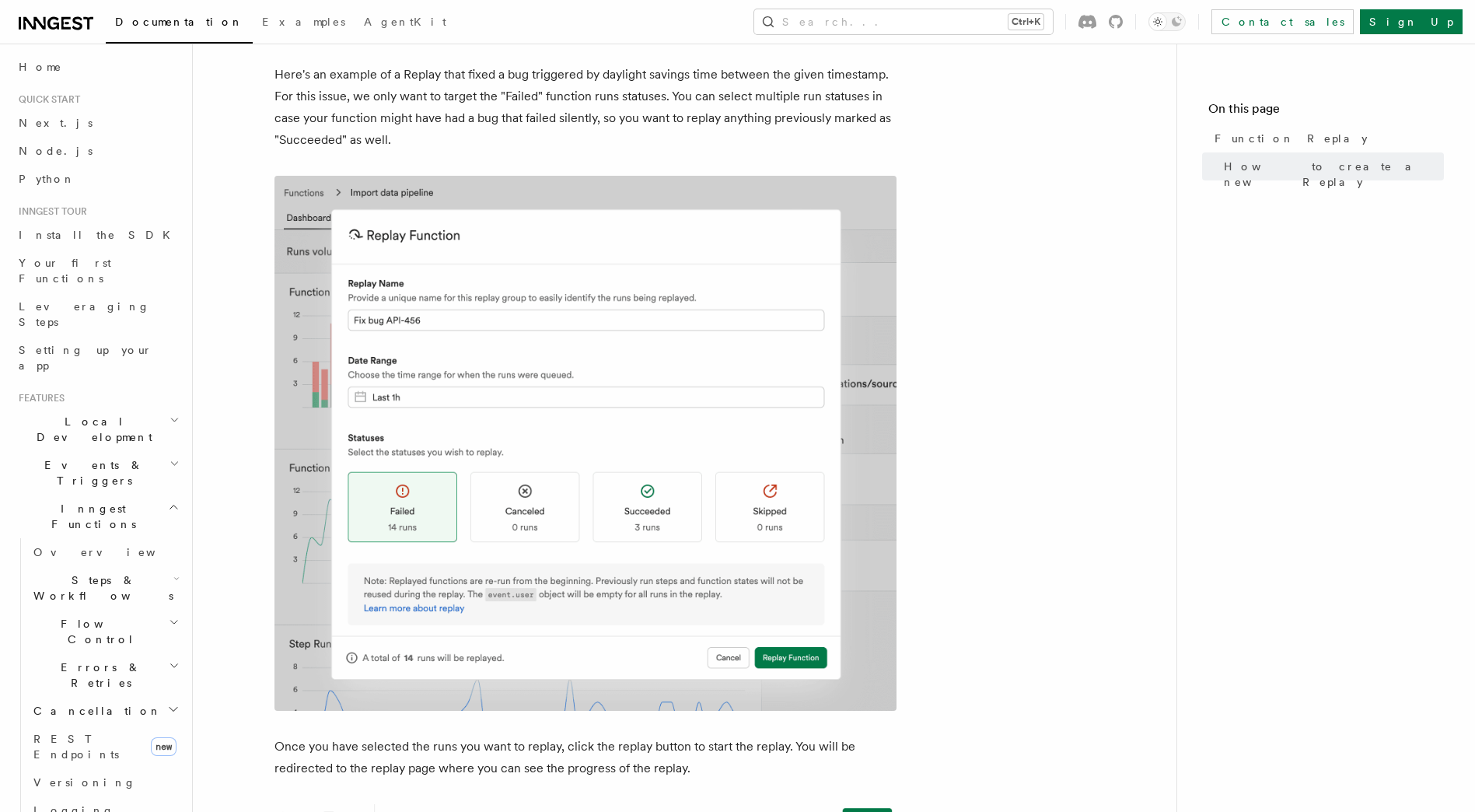
scroll to position [0, 0]
click at [66, 460] on span "Events & Triggers" at bounding box center [91, 476] width 157 height 31
click at [46, 781] on span "Patterns" at bounding box center [104, 793] width 156 height 25
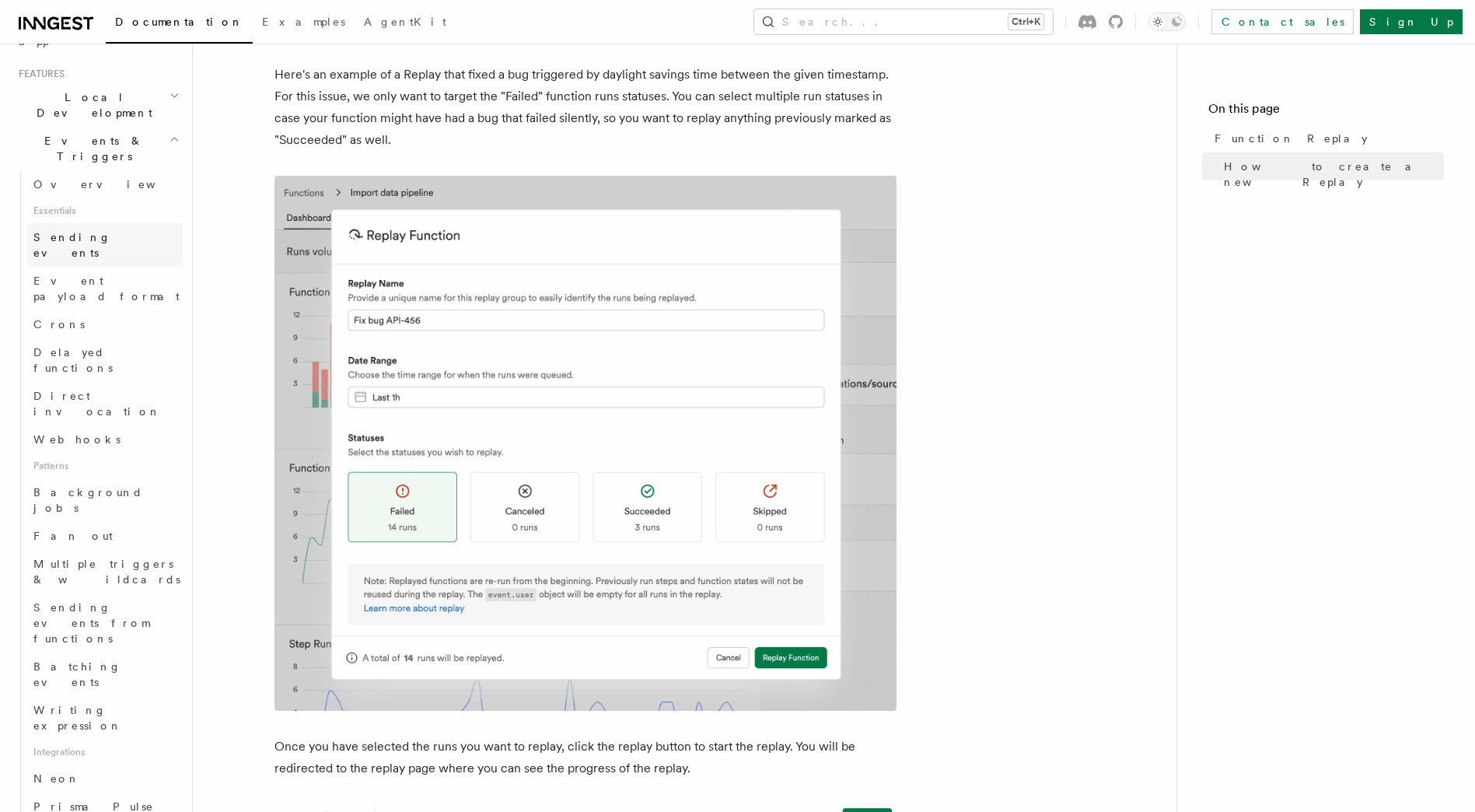
scroll to position [328, 0]
click at [51, 485] on span "Background jobs" at bounding box center [88, 498] width 110 height 28
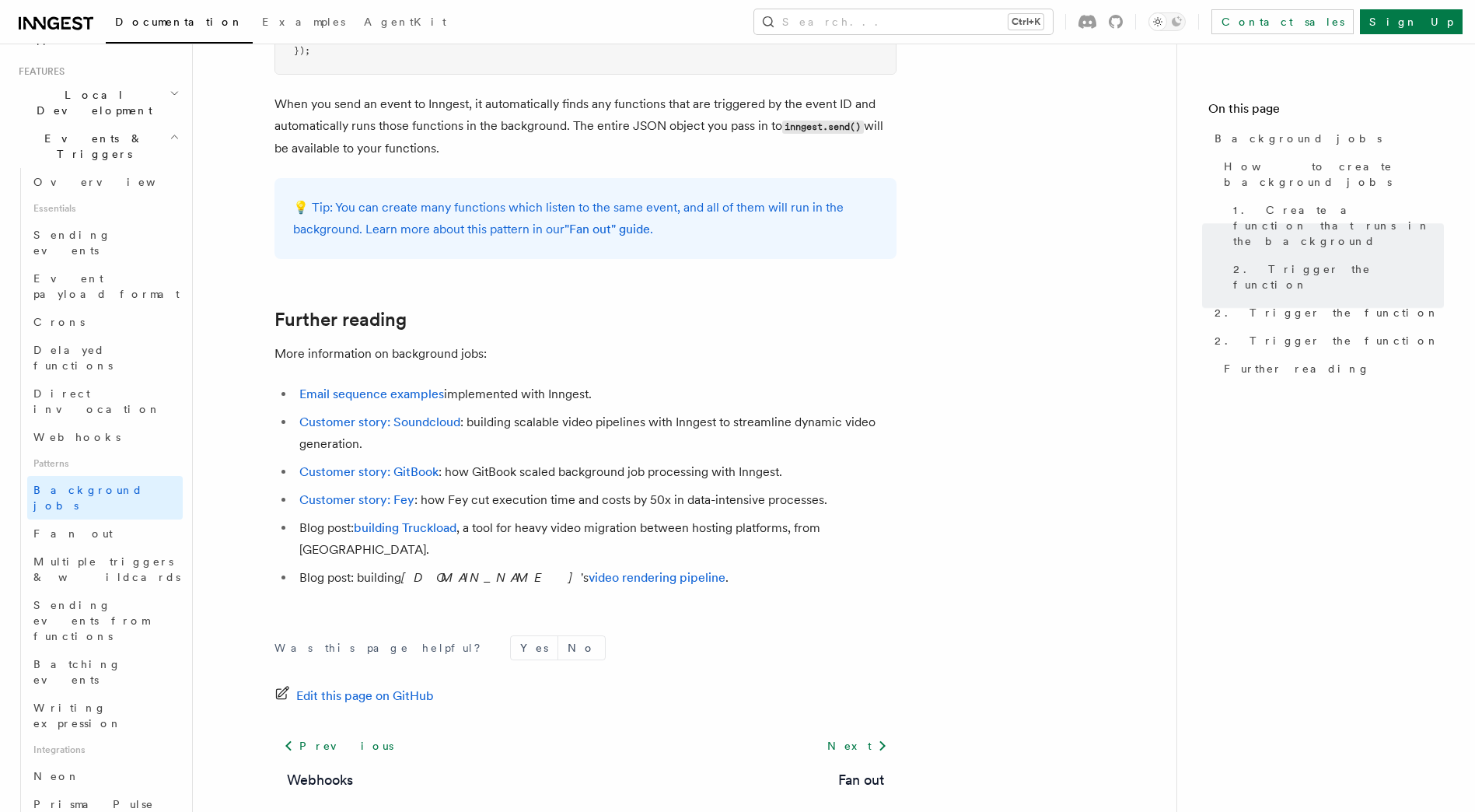
scroll to position [1227, 0]
